Goal: Task Accomplishment & Management: Use online tool/utility

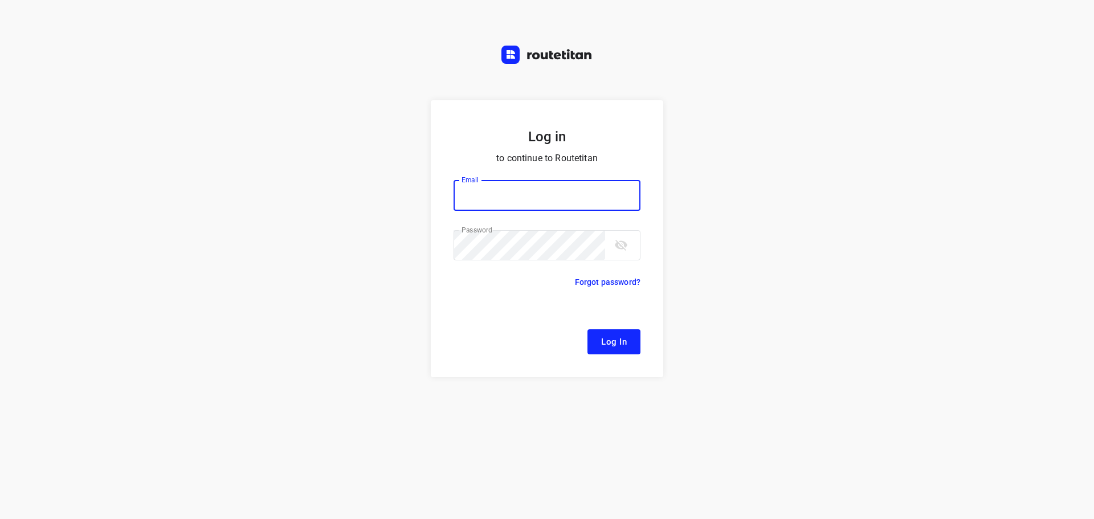
type input "[EMAIL_ADDRESS][DOMAIN_NAME]"
click at [611, 348] on span "Log In" at bounding box center [614, 341] width 26 height 15
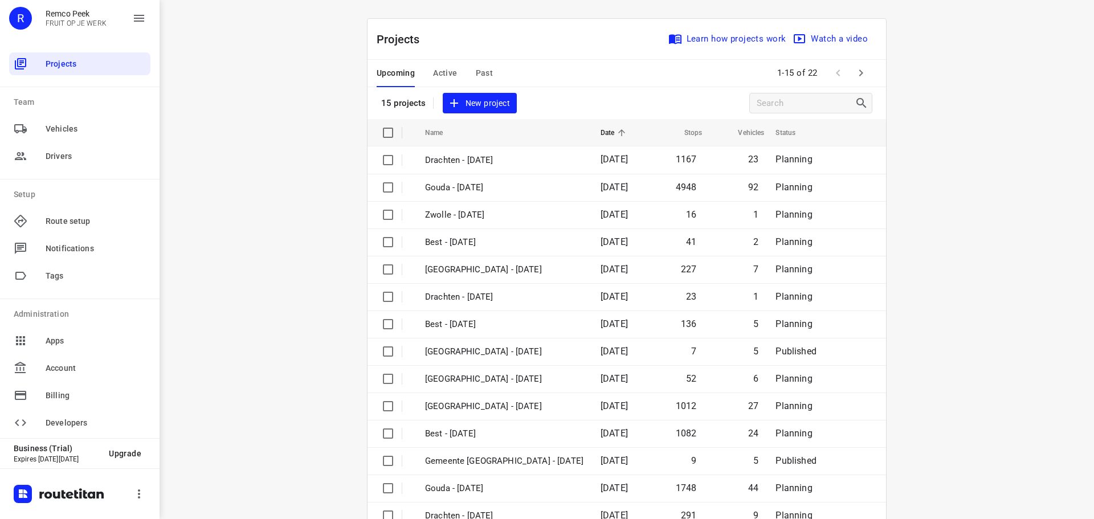
click at [443, 71] on span "Active" at bounding box center [445, 73] width 24 height 14
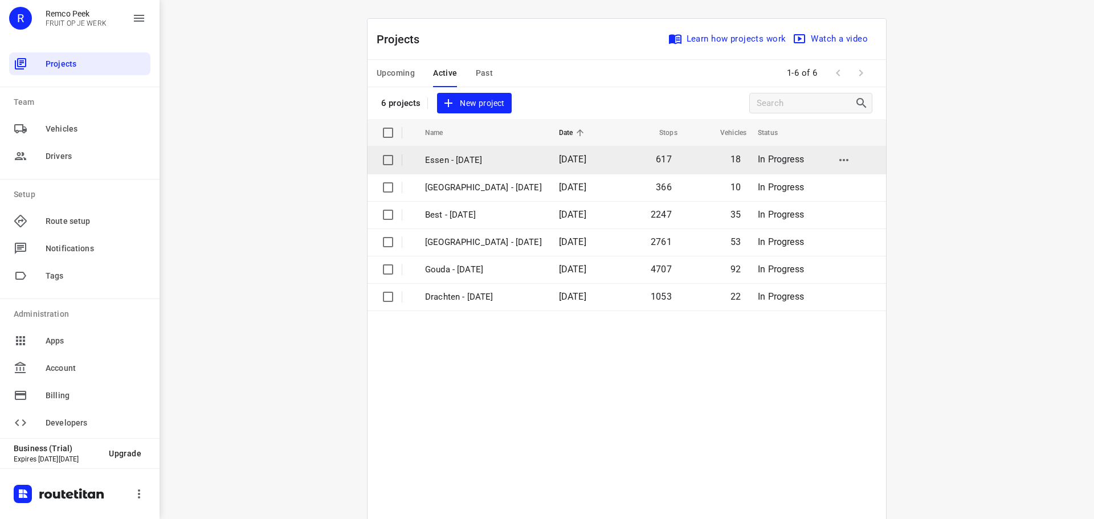
click at [467, 157] on p "Essen - [DATE]" at bounding box center [483, 160] width 117 height 13
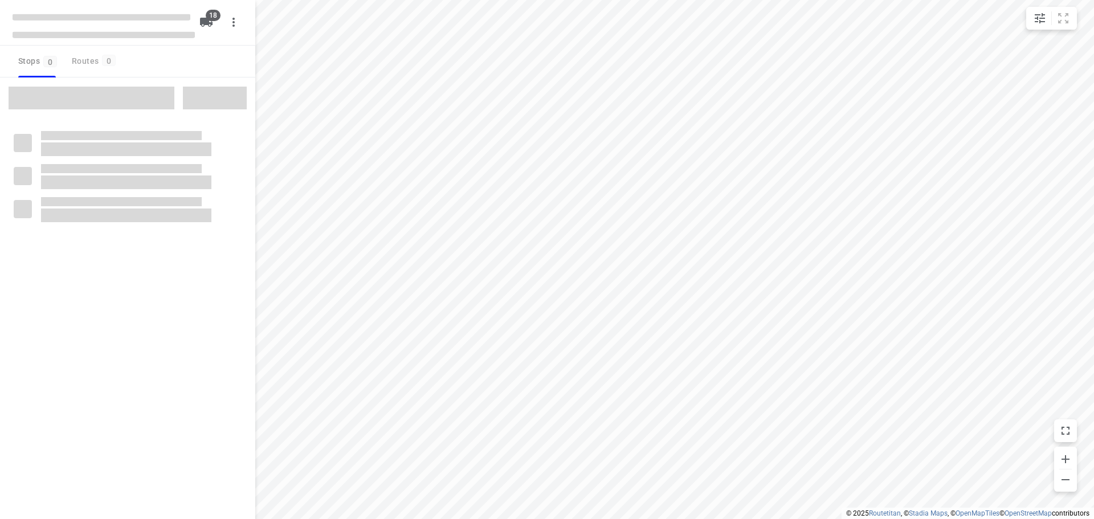
checkbox input "true"
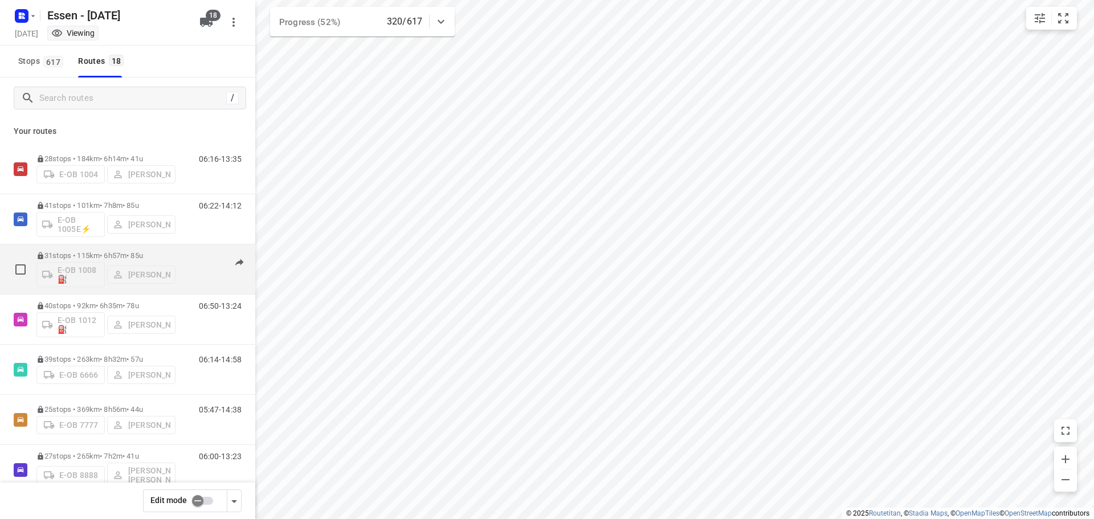
click at [185, 265] on div "08:22-16:16" at bounding box center [213, 272] width 57 height 42
click at [175, 263] on div "E-OB 1008⛽️ [PERSON_NAME]" at bounding box center [105, 273] width 139 height 27
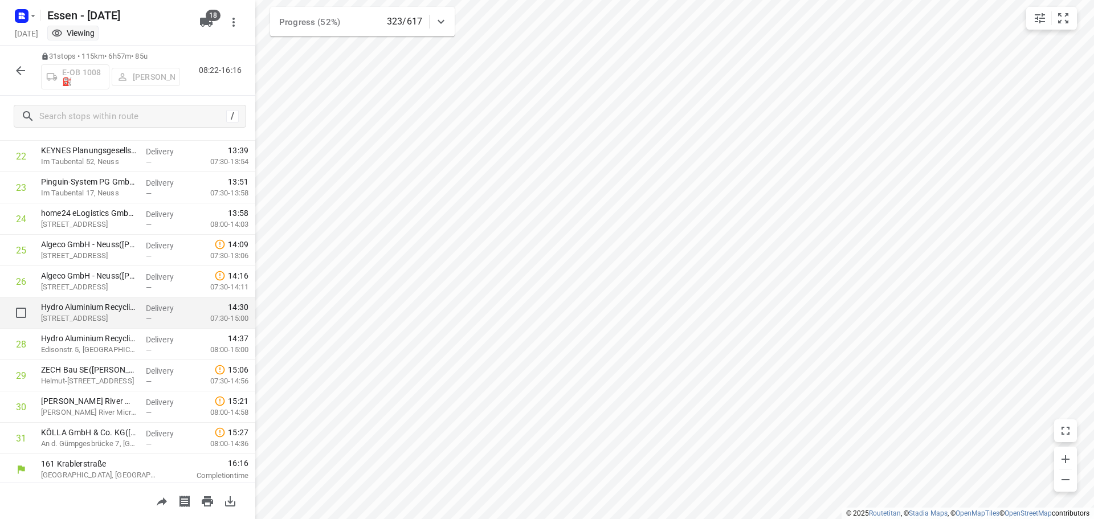
scroll to position [711, 0]
click at [23, 75] on icon "button" at bounding box center [21, 71] width 14 height 14
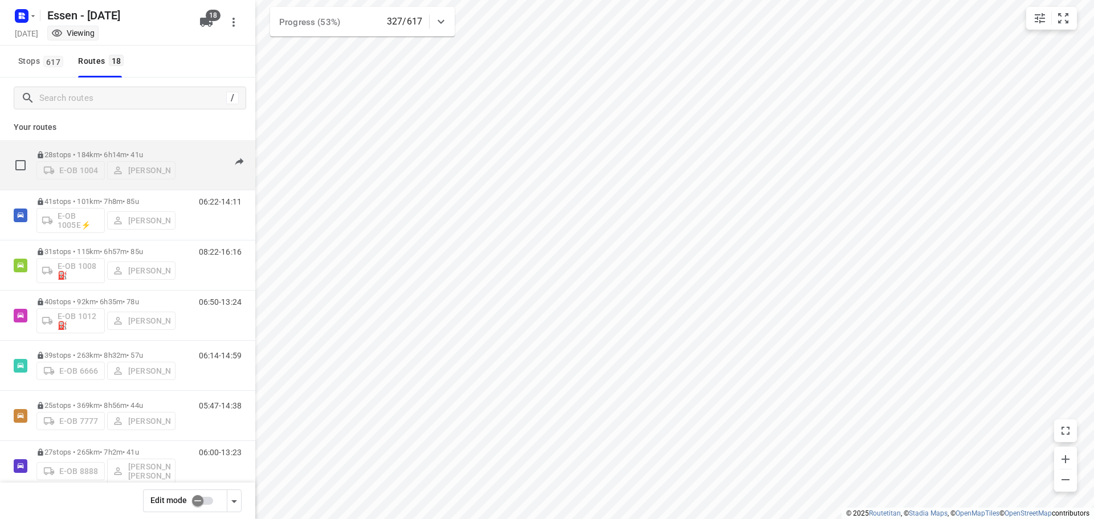
scroll to position [7, 0]
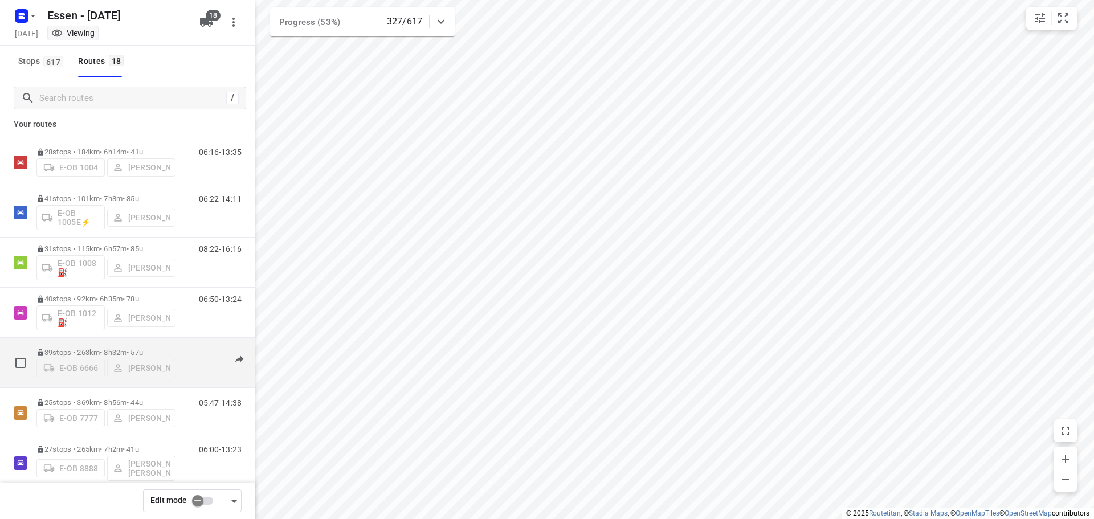
click at [119, 354] on p "39 stops • 263km • 8h32m • [DATE]" at bounding box center [105, 352] width 139 height 9
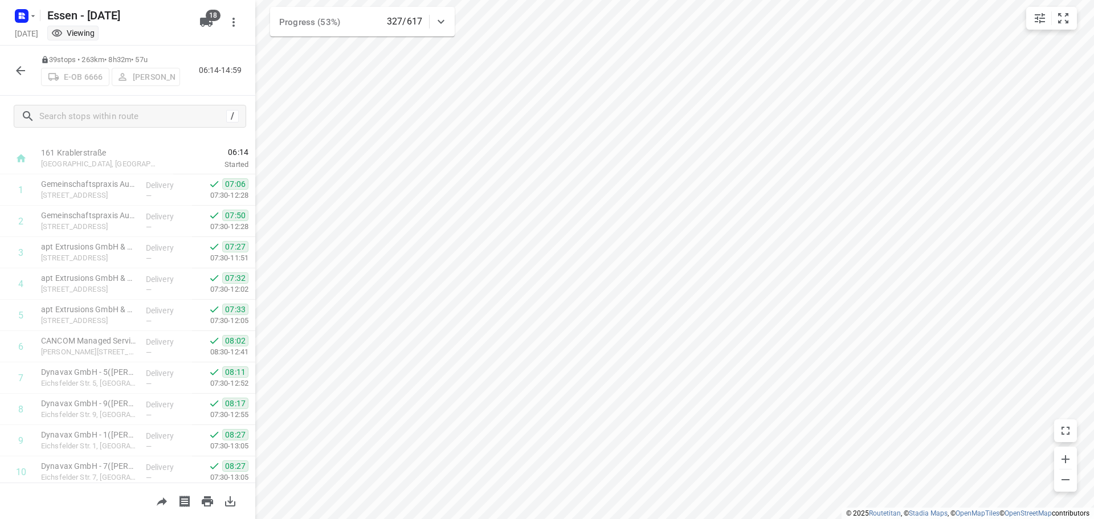
scroll to position [17, 0]
click at [109, 57] on p "39 stops • 263km • 8h32m • [DATE]" at bounding box center [110, 60] width 139 height 11
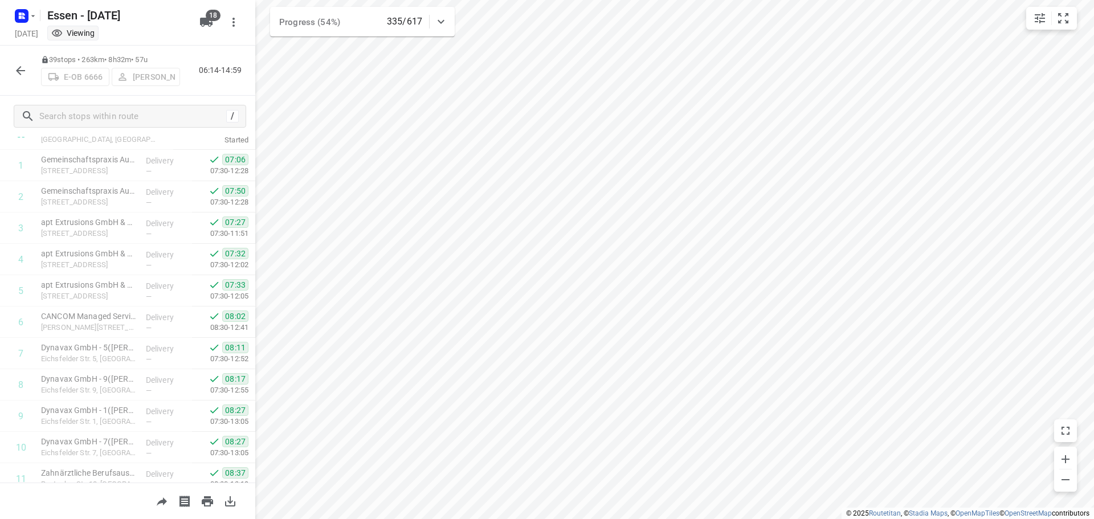
scroll to position [0, 0]
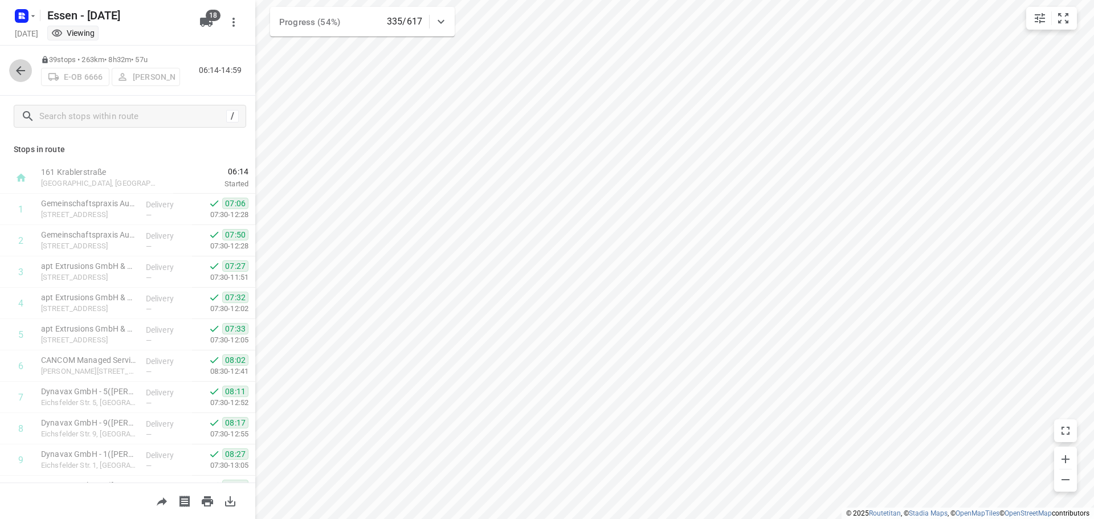
click at [21, 70] on icon "button" at bounding box center [21, 71] width 14 height 14
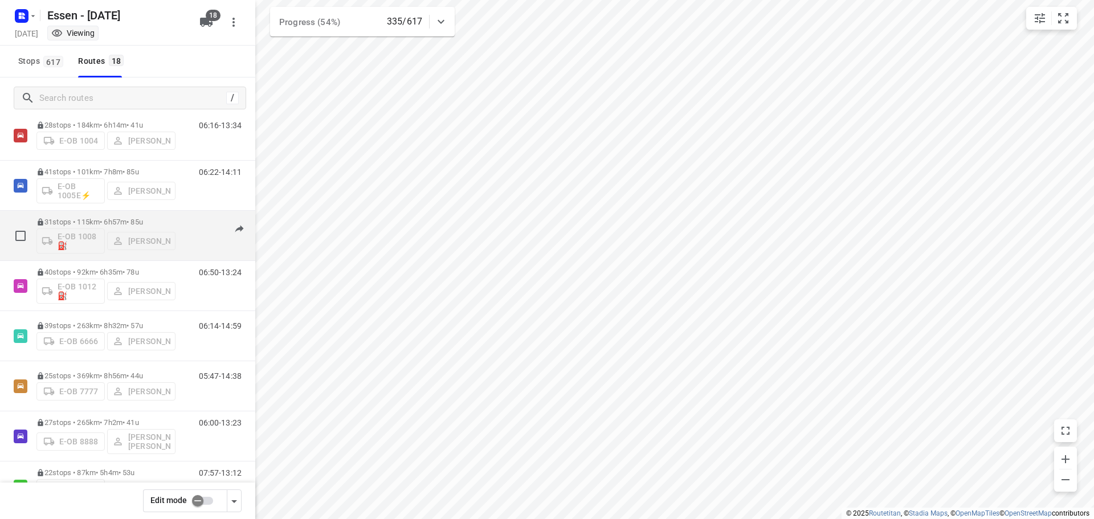
scroll to position [43, 0]
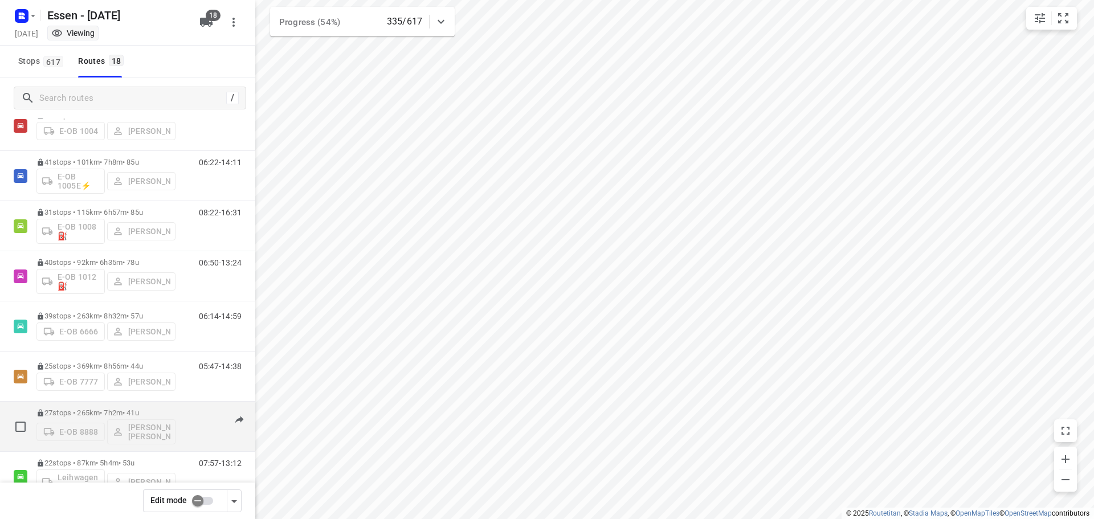
click at [113, 417] on p "27 stops • 265km • 7h2m • [DATE]" at bounding box center [105, 413] width 139 height 9
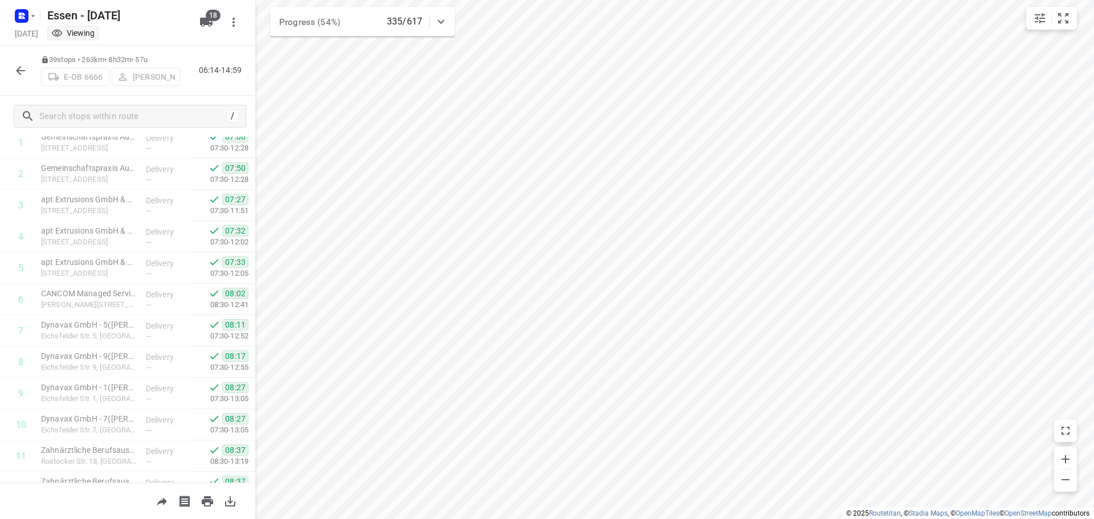
scroll to position [0, 0]
click at [17, 71] on icon "button" at bounding box center [21, 71] width 14 height 14
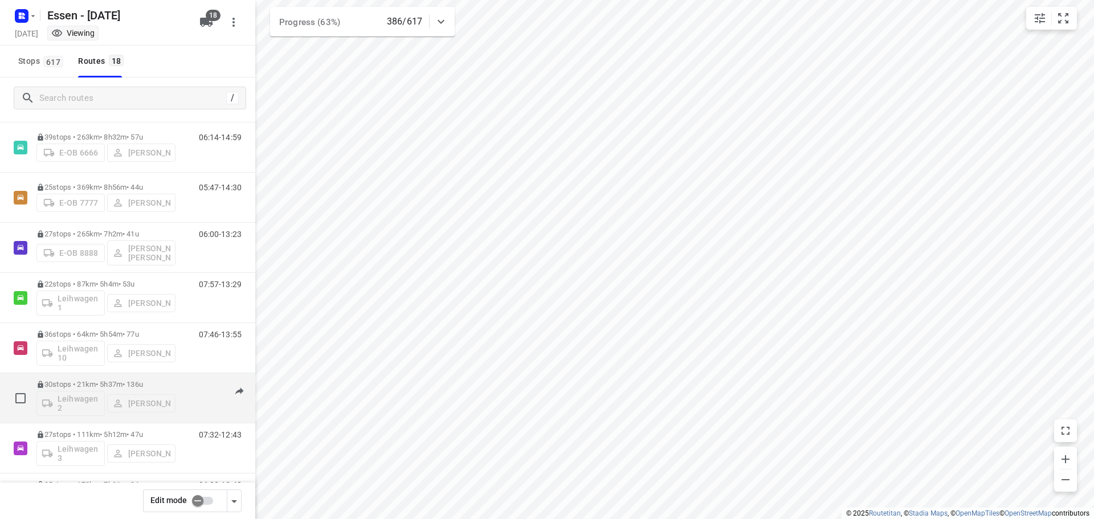
scroll to position [223, 0]
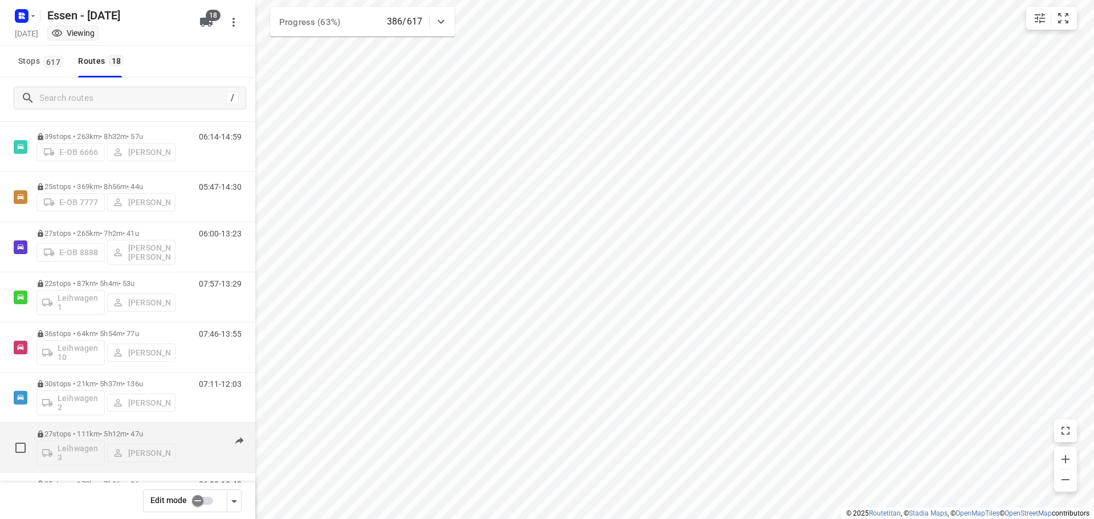
click at [169, 436] on p "27 stops • 111km • 5h12m • [DATE]" at bounding box center [105, 434] width 139 height 9
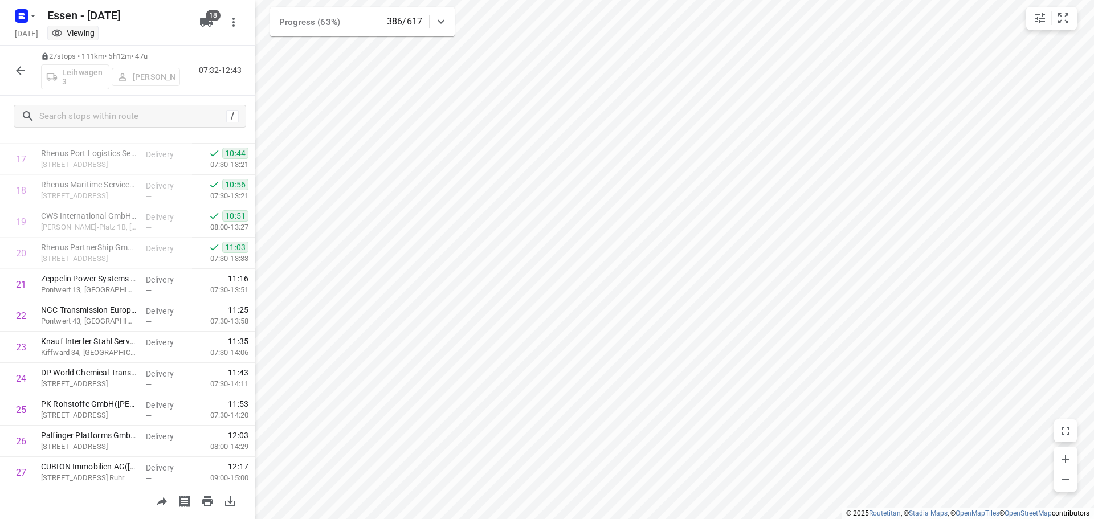
scroll to position [545, 0]
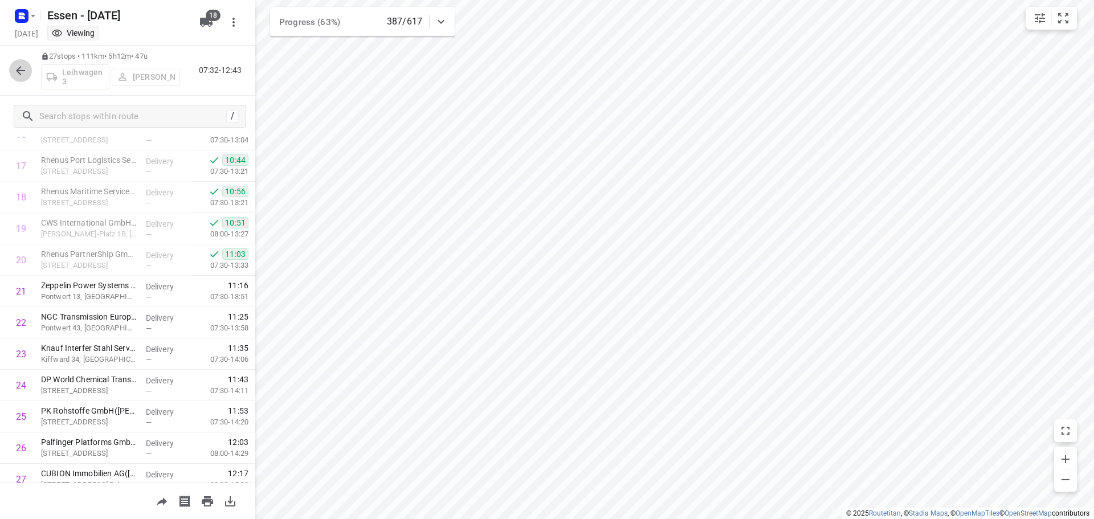
click at [25, 73] on icon "button" at bounding box center [21, 71] width 14 height 14
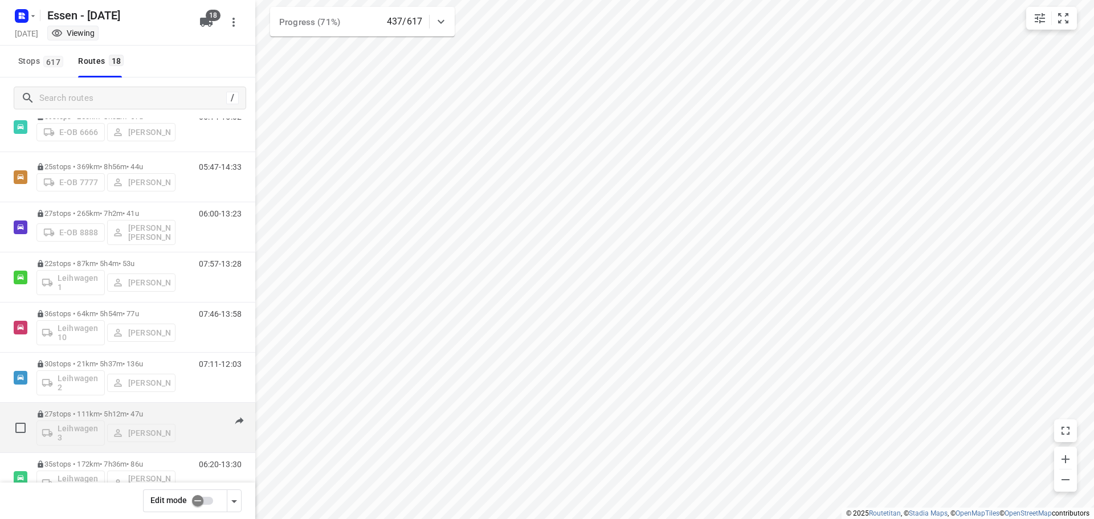
scroll to position [243, 0]
